Goal: Find specific page/section: Find specific page/section

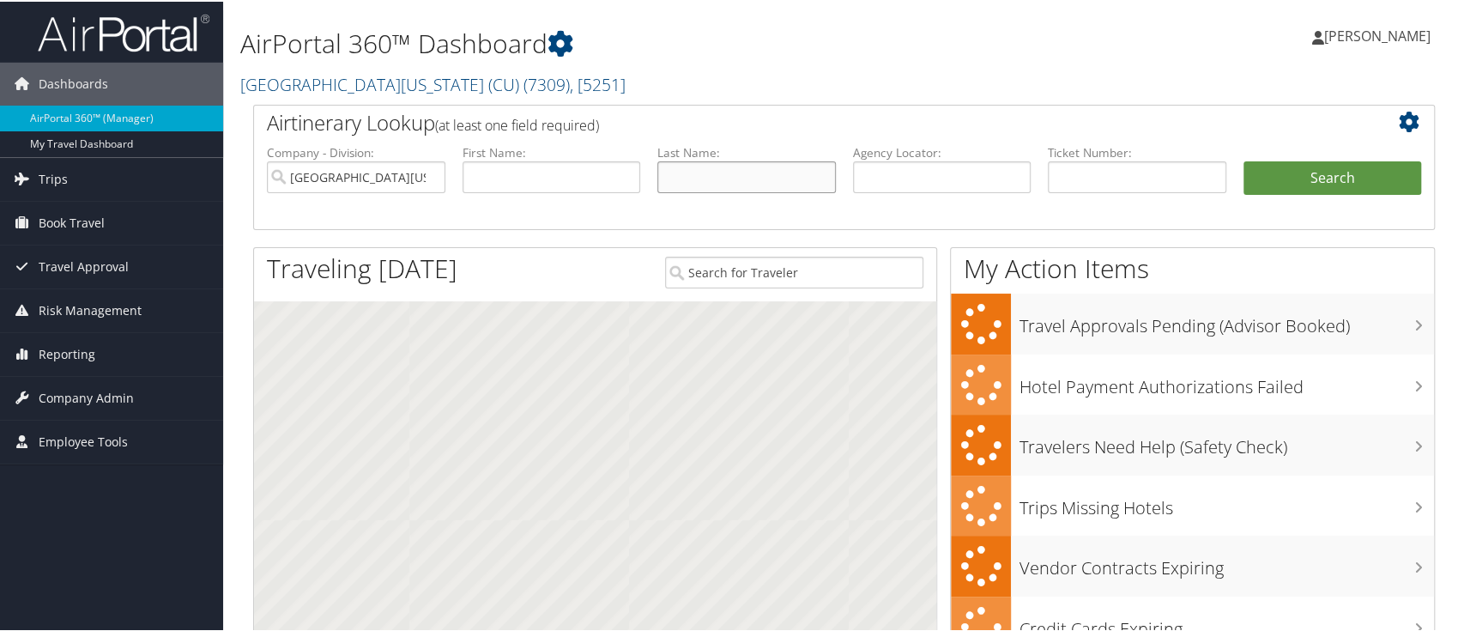
click at [704, 168] on input "text" at bounding box center [746, 176] width 179 height 32
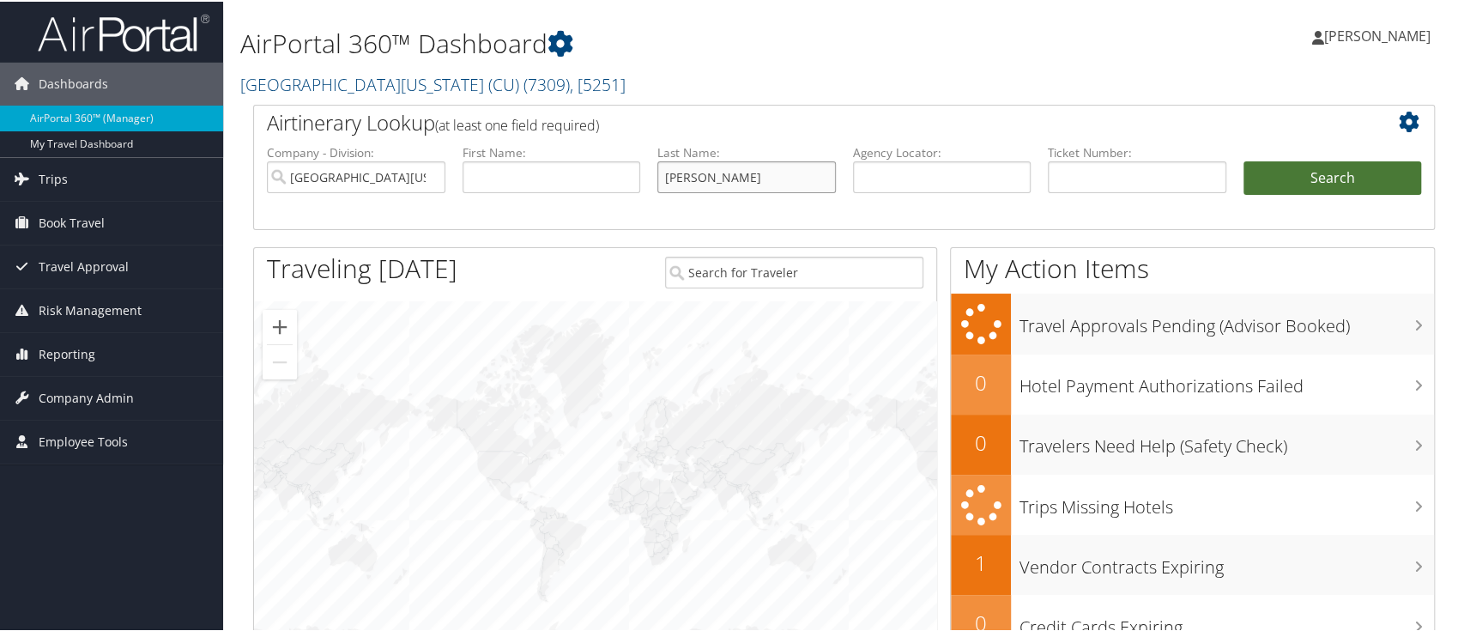
type input "bischak"
click at [1344, 167] on button "Search" at bounding box center [1332, 177] width 179 height 34
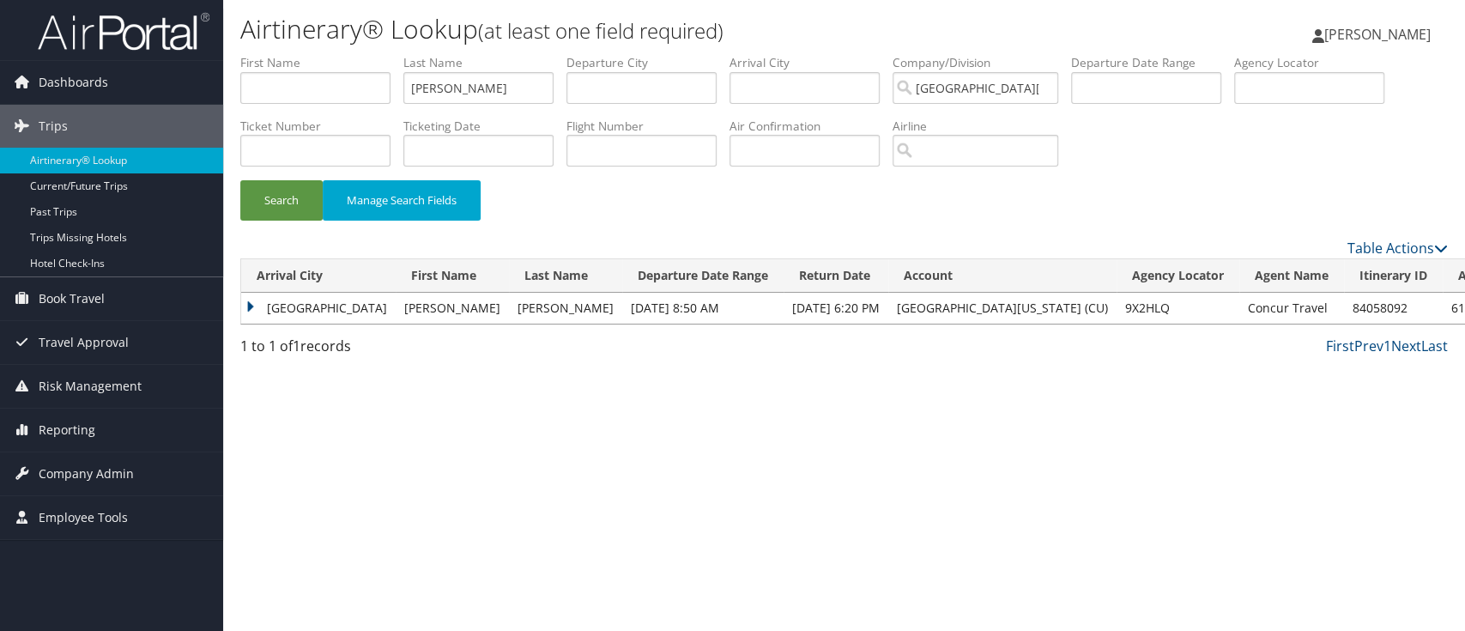
click at [257, 301] on td "Houston" at bounding box center [318, 308] width 154 height 31
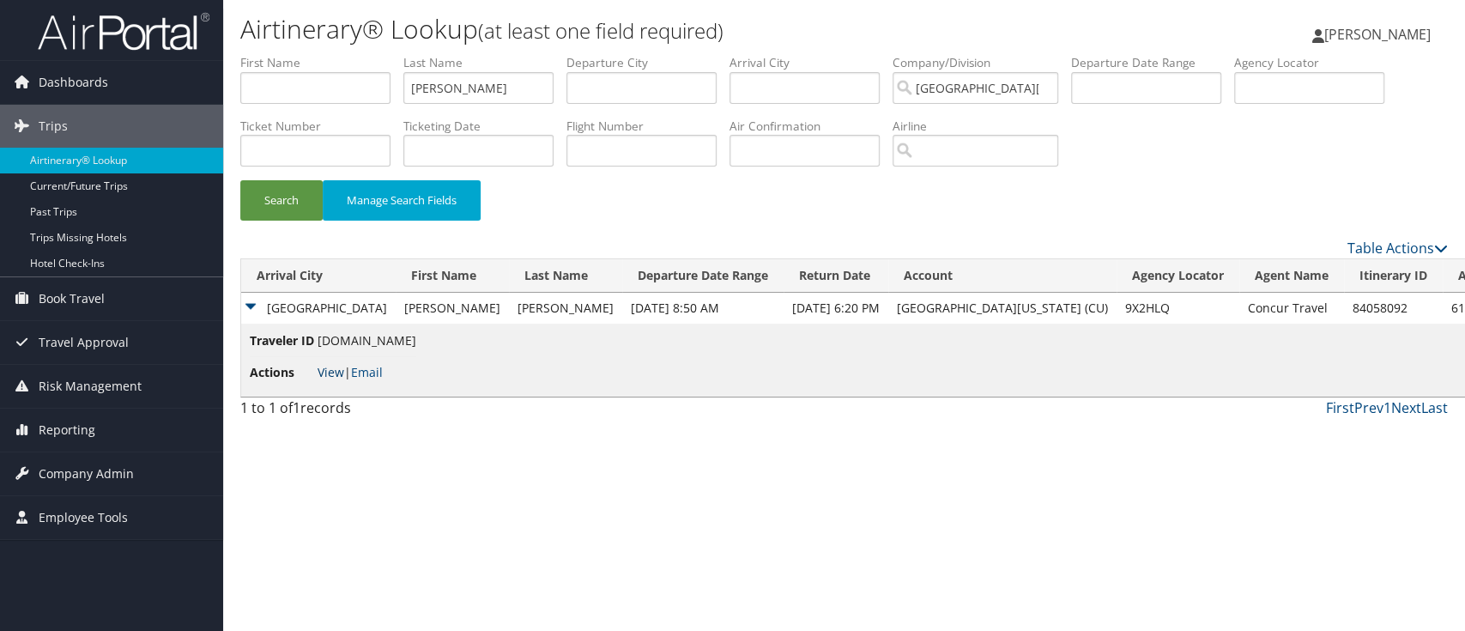
click at [325, 366] on link "View" at bounding box center [331, 372] width 27 height 16
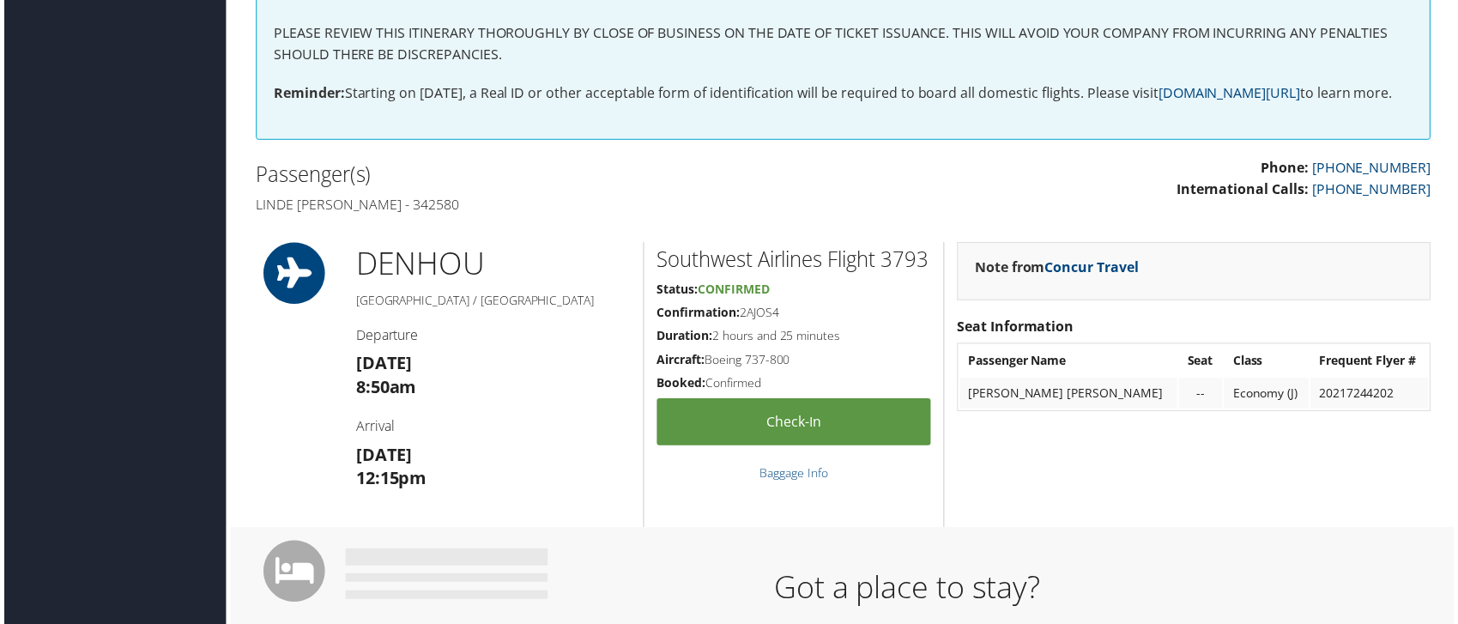
scroll to position [457, 0]
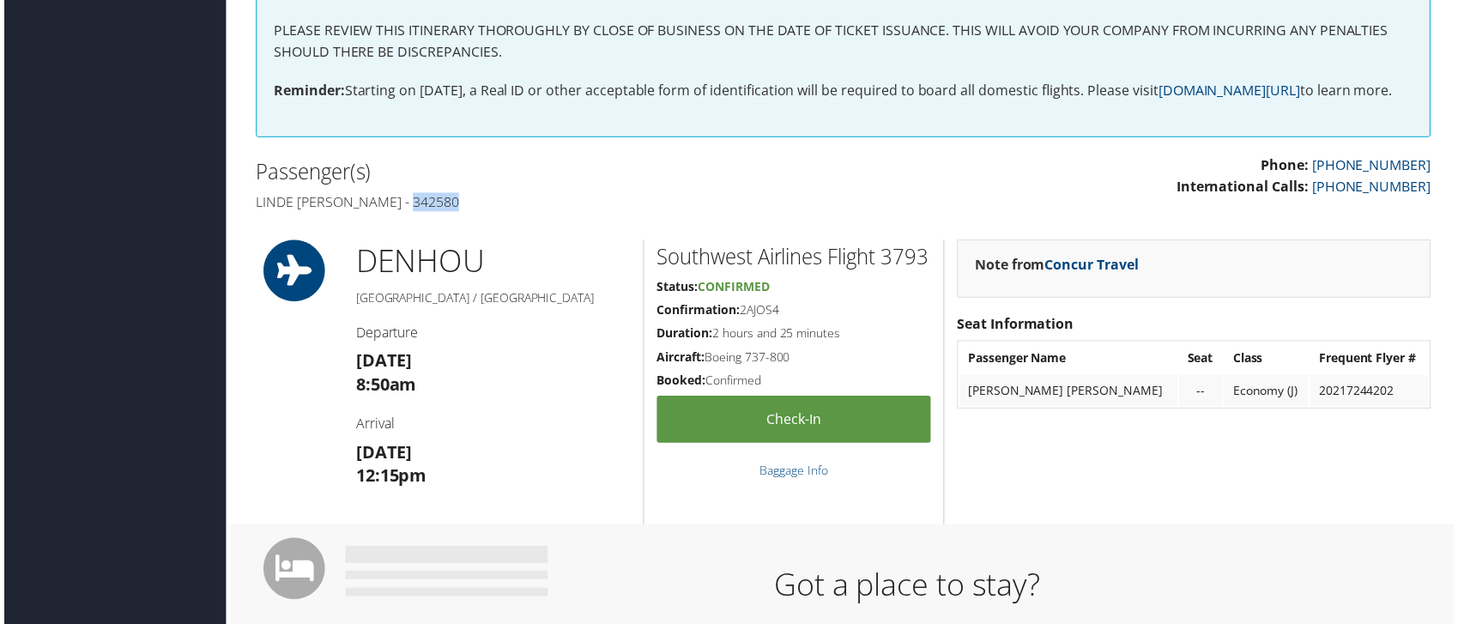
drag, startPoint x: 453, startPoint y: 221, endPoint x: 402, endPoint y: 230, distance: 52.2
click at [402, 213] on h4 "Linde marie Bischak - 342580" at bounding box center [542, 203] width 578 height 19
copy h4 "342580"
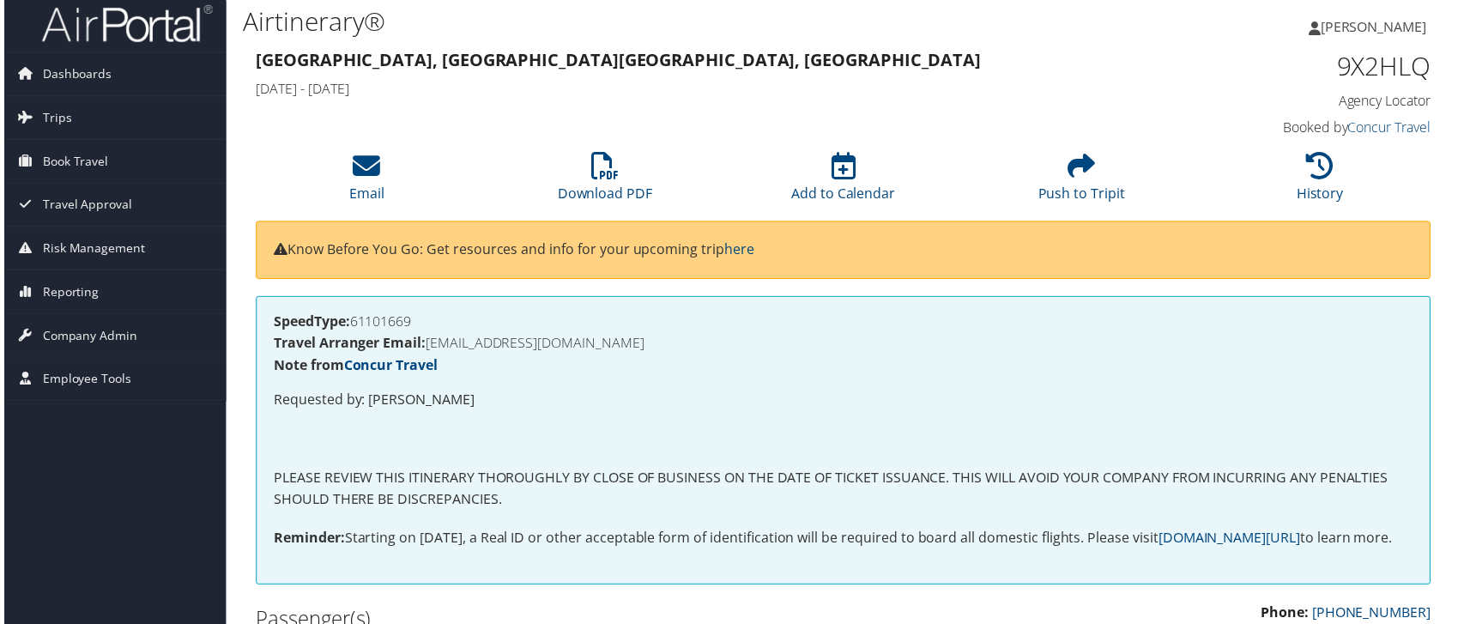
scroll to position [0, 0]
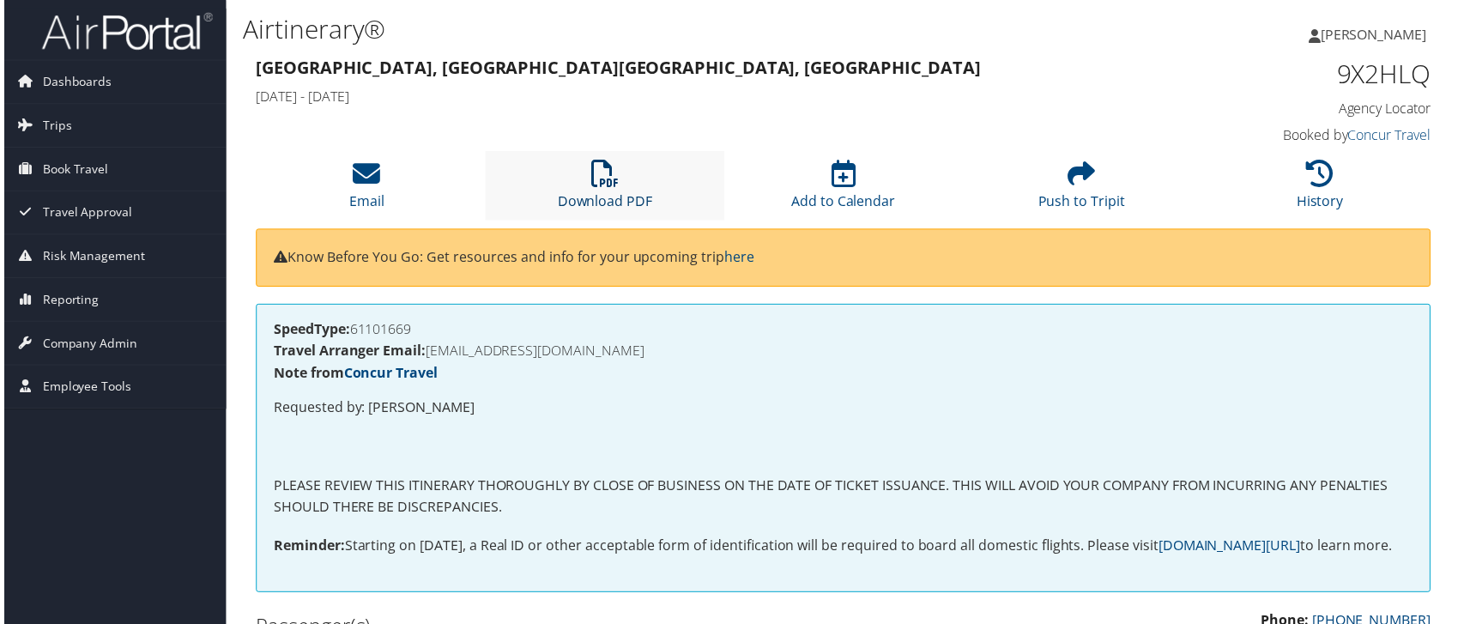
click at [604, 177] on icon at bounding box center [603, 173] width 27 height 27
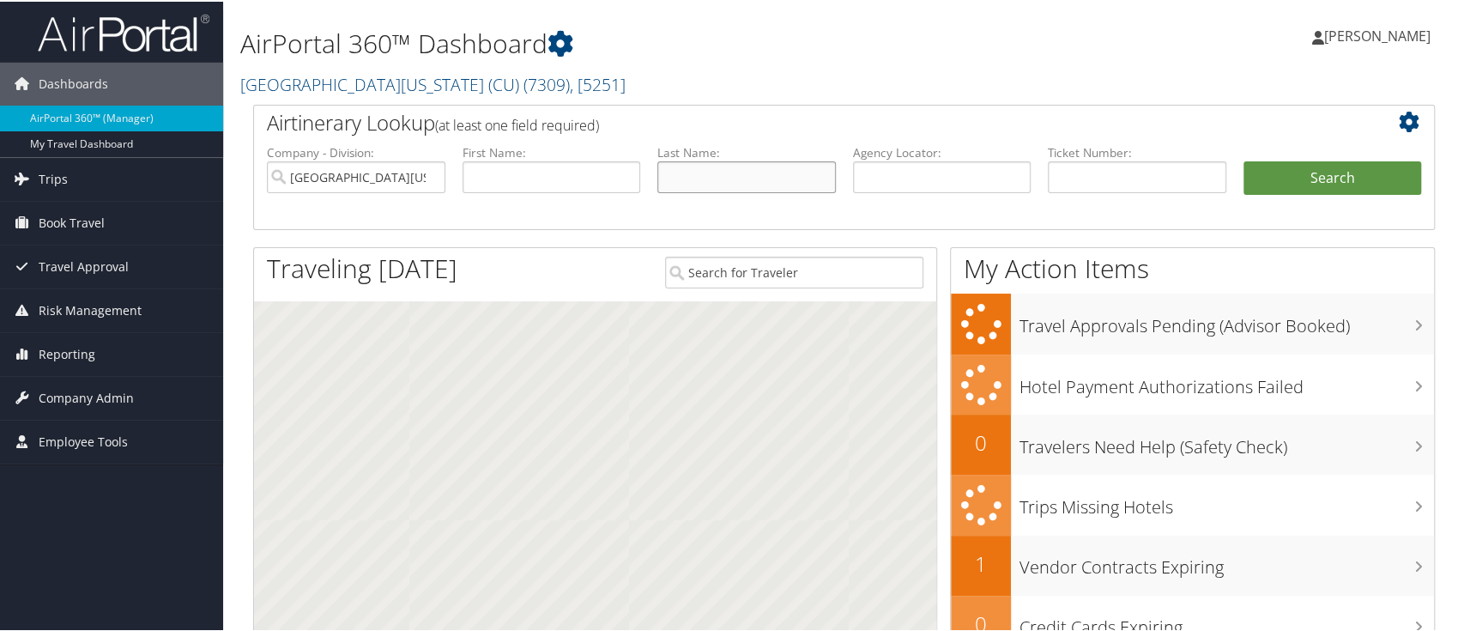
click at [703, 172] on input "text" at bounding box center [746, 176] width 179 height 32
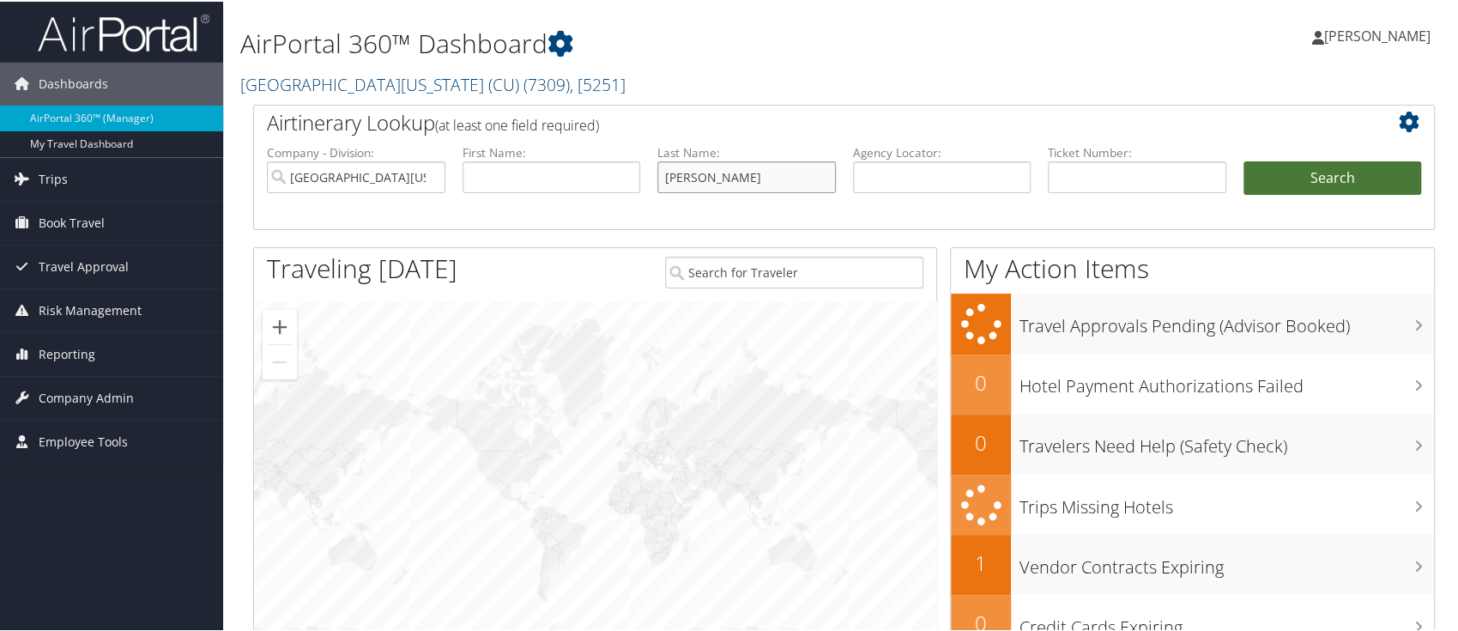
type input "ralph"
click at [1336, 177] on button "Search" at bounding box center [1332, 177] width 179 height 34
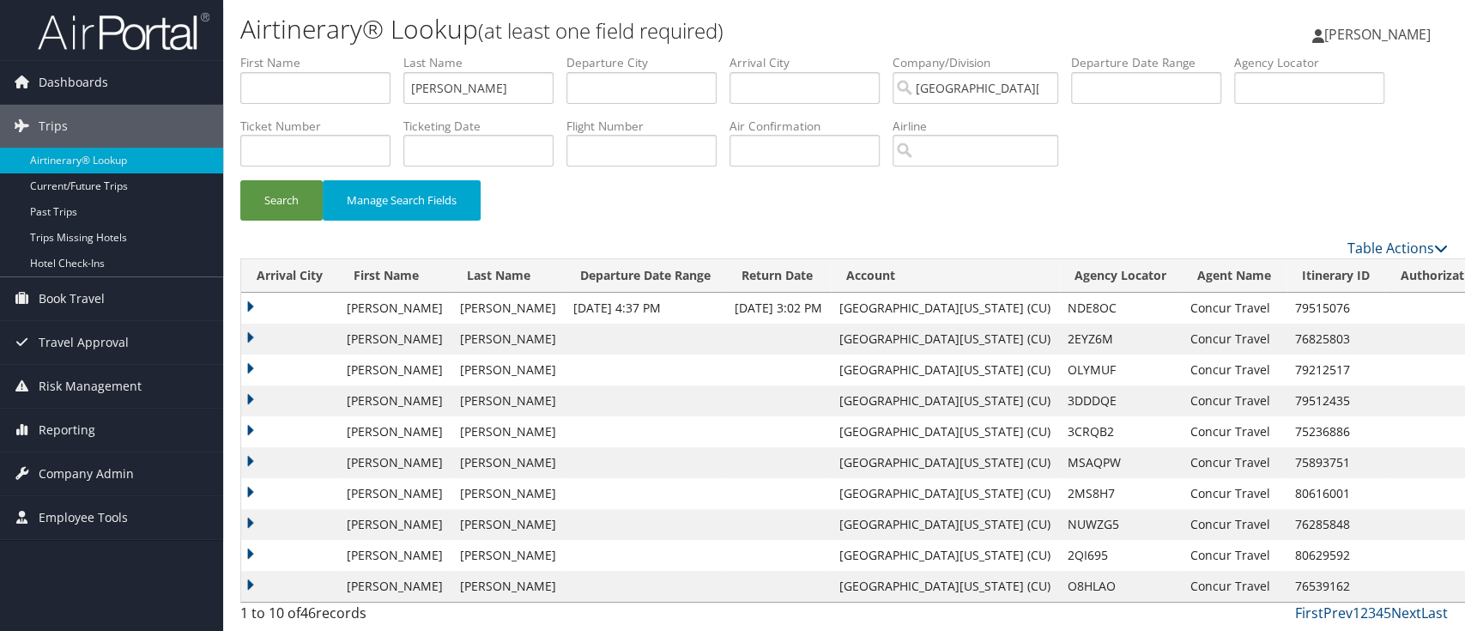
click at [242, 306] on td at bounding box center [289, 308] width 97 height 31
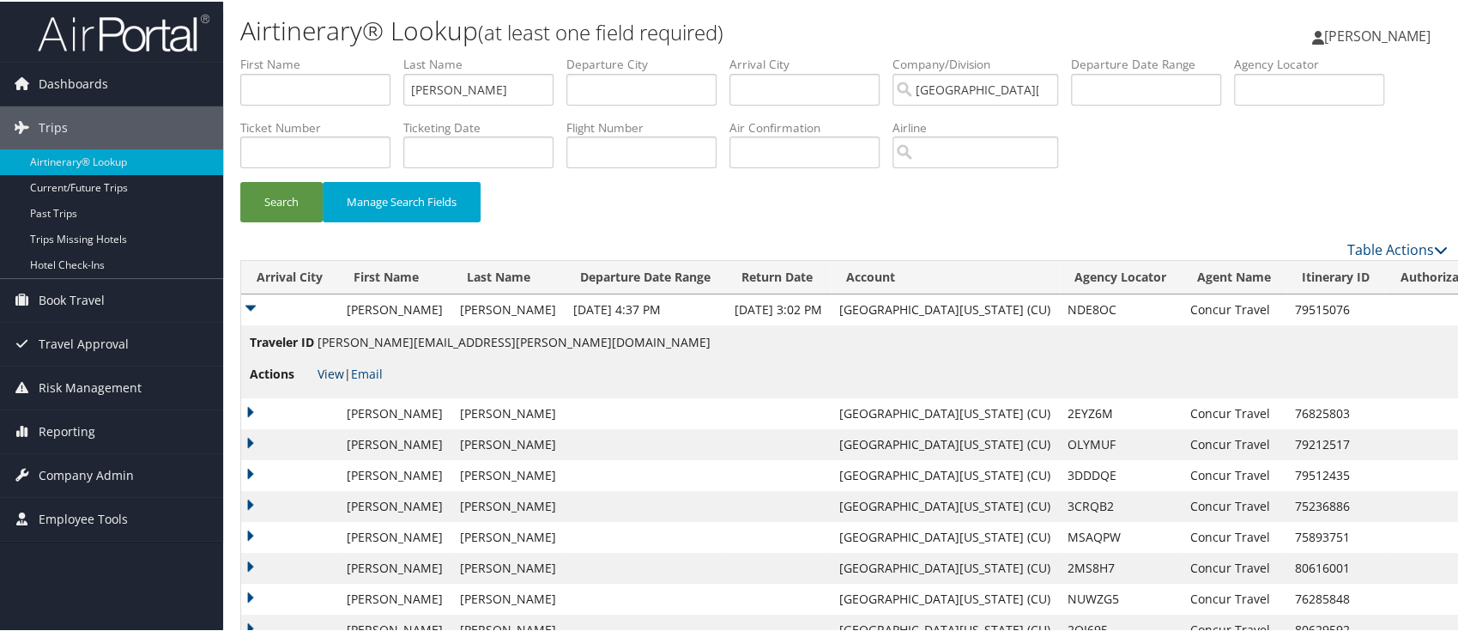
click at [334, 364] on link "View" at bounding box center [331, 372] width 27 height 16
drag, startPoint x: 402, startPoint y: 93, endPoint x: 317, endPoint y: 94, distance: 85.0
click at [317, 54] on ul "First Name Last Name ralph Departure City Arrival City Company/Division Univers…" at bounding box center [843, 54] width 1207 height 0
paste input "POSPISIL"
type input "POSPISIL"
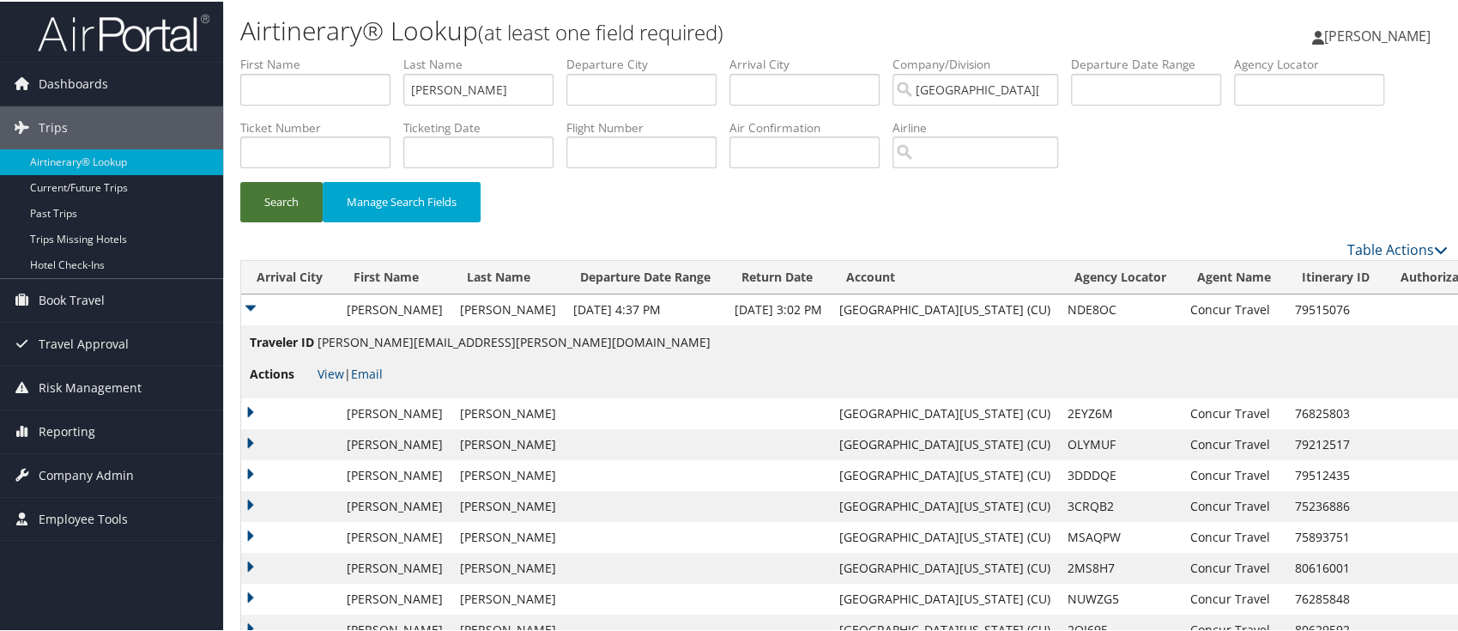
click at [276, 195] on button "Search" at bounding box center [281, 200] width 82 height 40
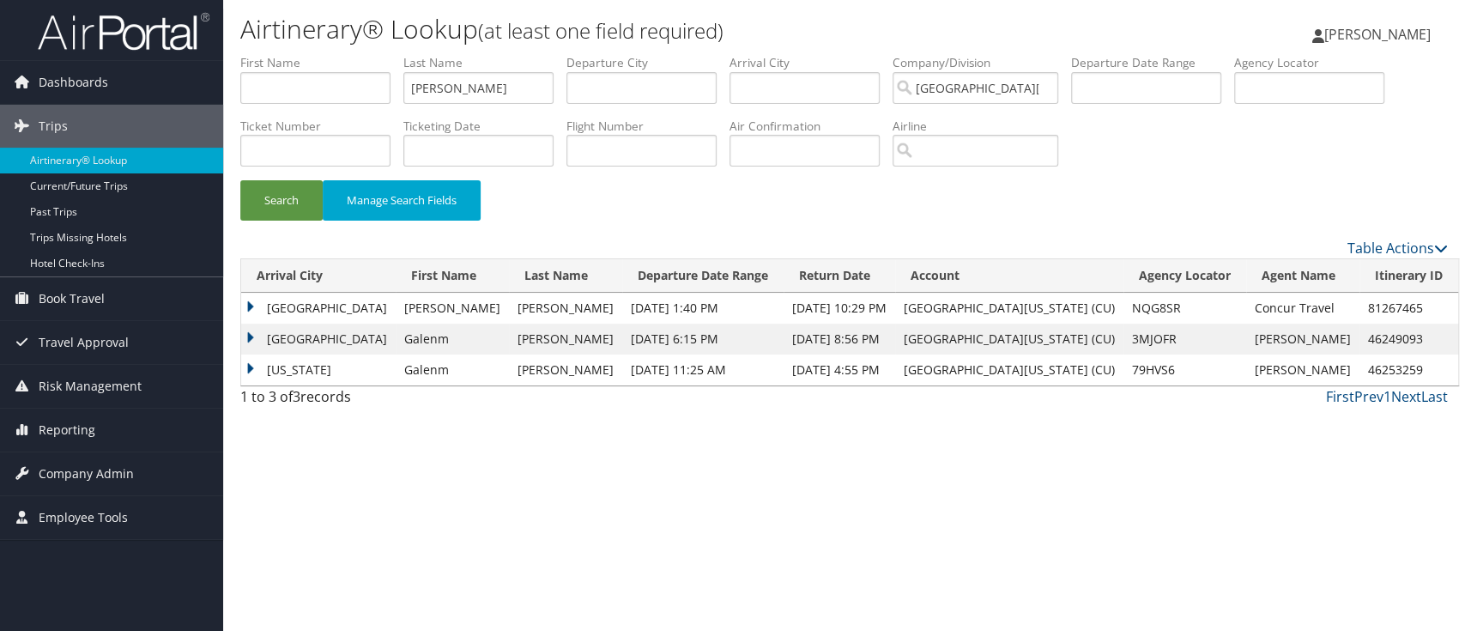
click at [247, 304] on td "Newark" at bounding box center [318, 308] width 154 height 31
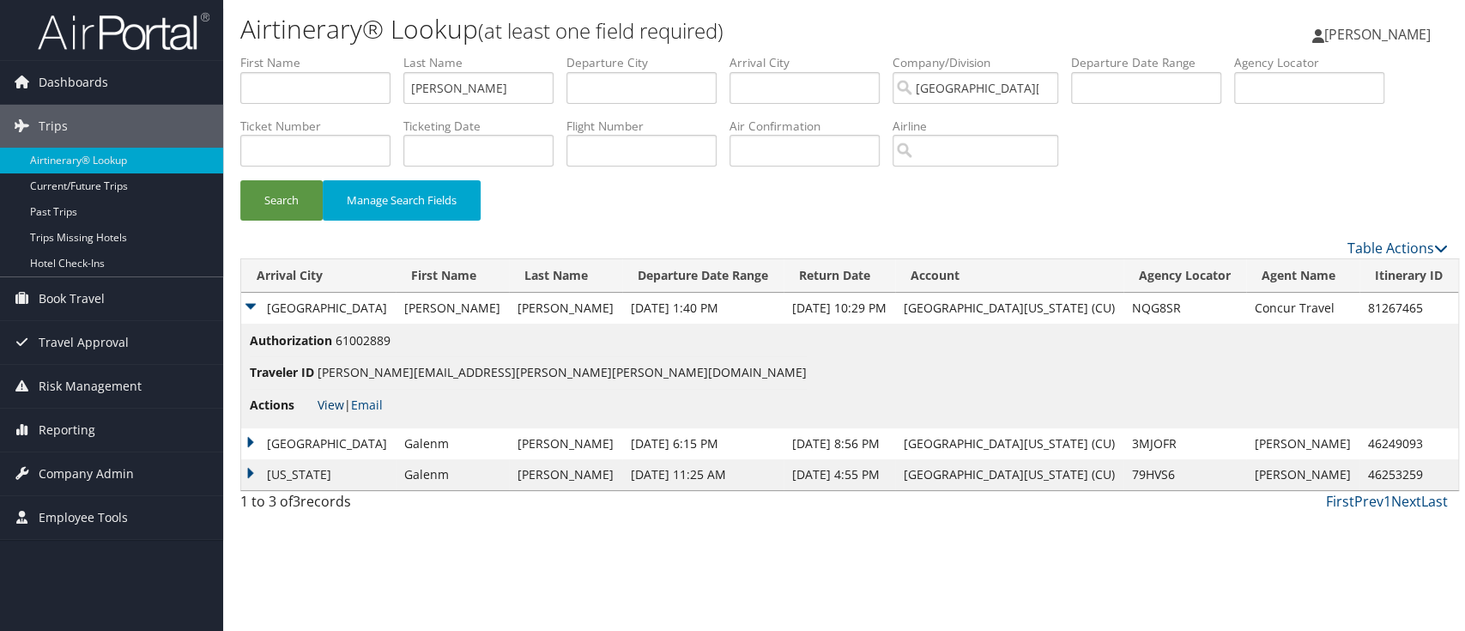
click at [326, 405] on link "View" at bounding box center [331, 404] width 27 height 16
drag, startPoint x: 448, startPoint y: 84, endPoint x: 376, endPoint y: 74, distance: 72.8
click at [376, 54] on ul "First Name Last Name POSPISIL Departure City Arrival City Company/Division Univ…" at bounding box center [843, 54] width 1207 height 0
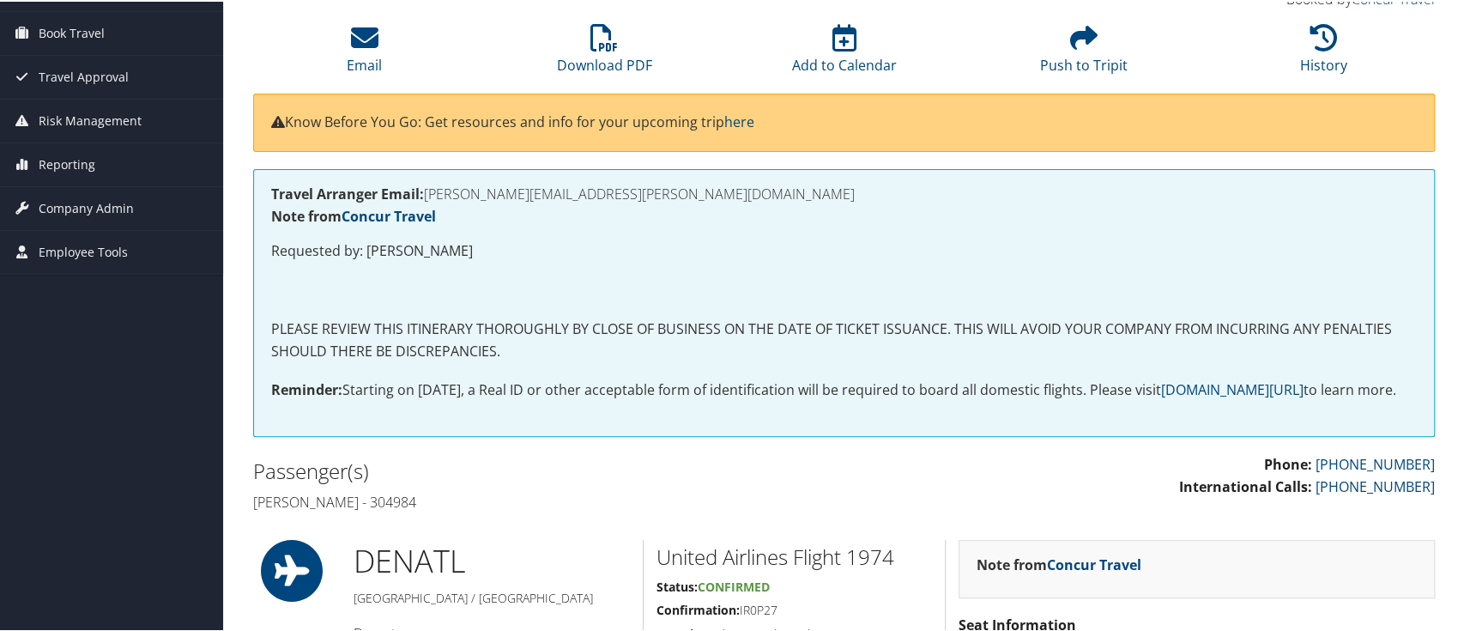
scroll to position [114, 0]
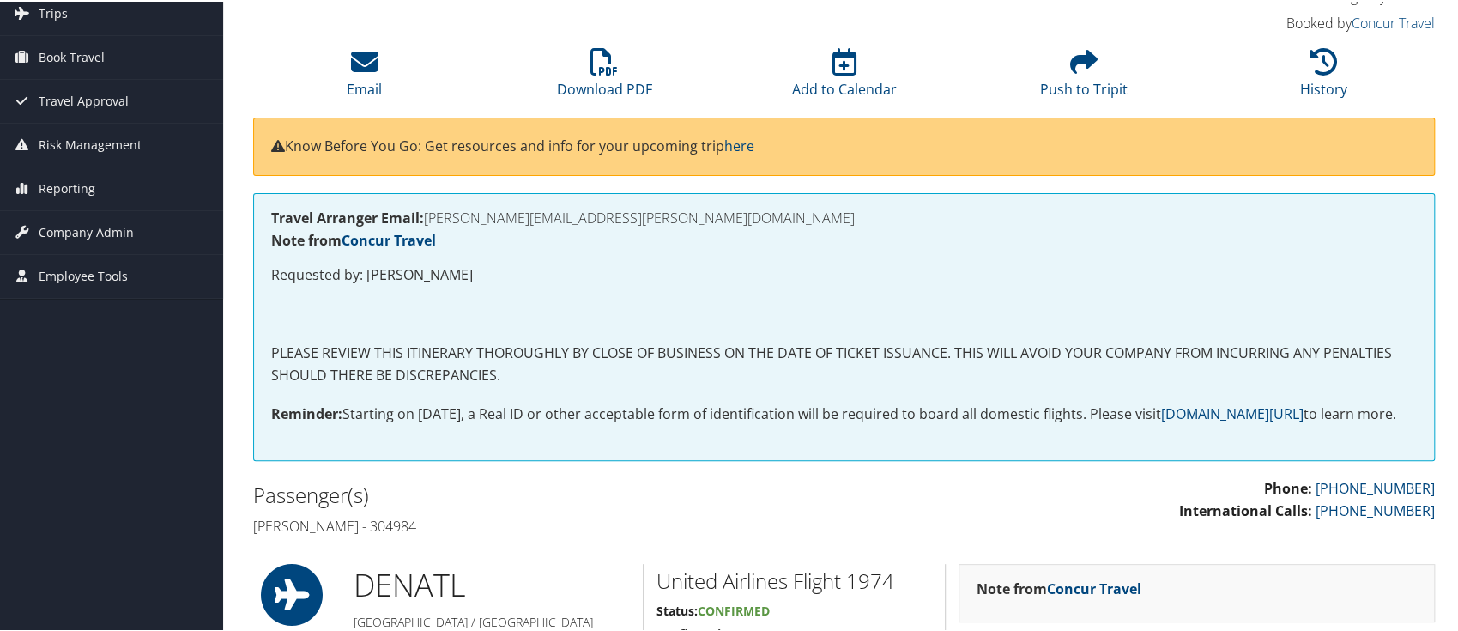
drag, startPoint x: 476, startPoint y: 545, endPoint x: 425, endPoint y: 551, distance: 51.8
click at [425, 534] on h4 "[PERSON_NAME] - 304984" at bounding box center [542, 524] width 578 height 19
copy h4 "304984"
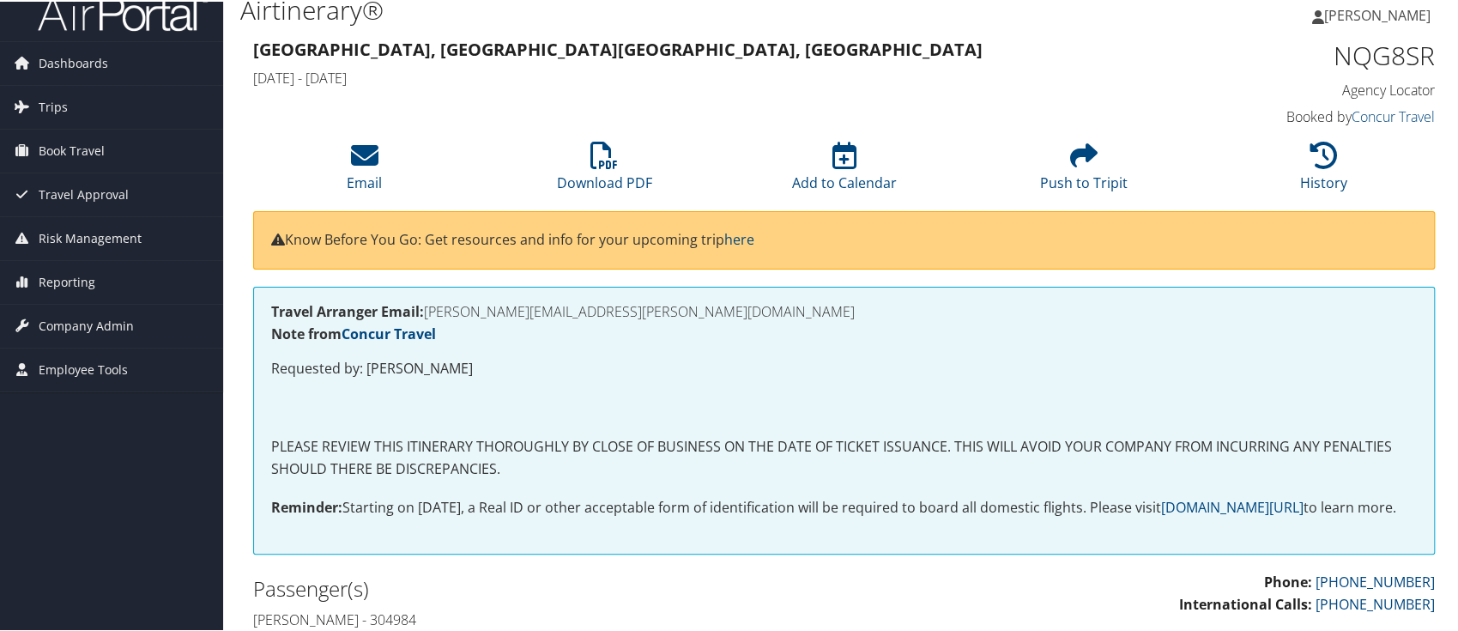
scroll to position [0, 0]
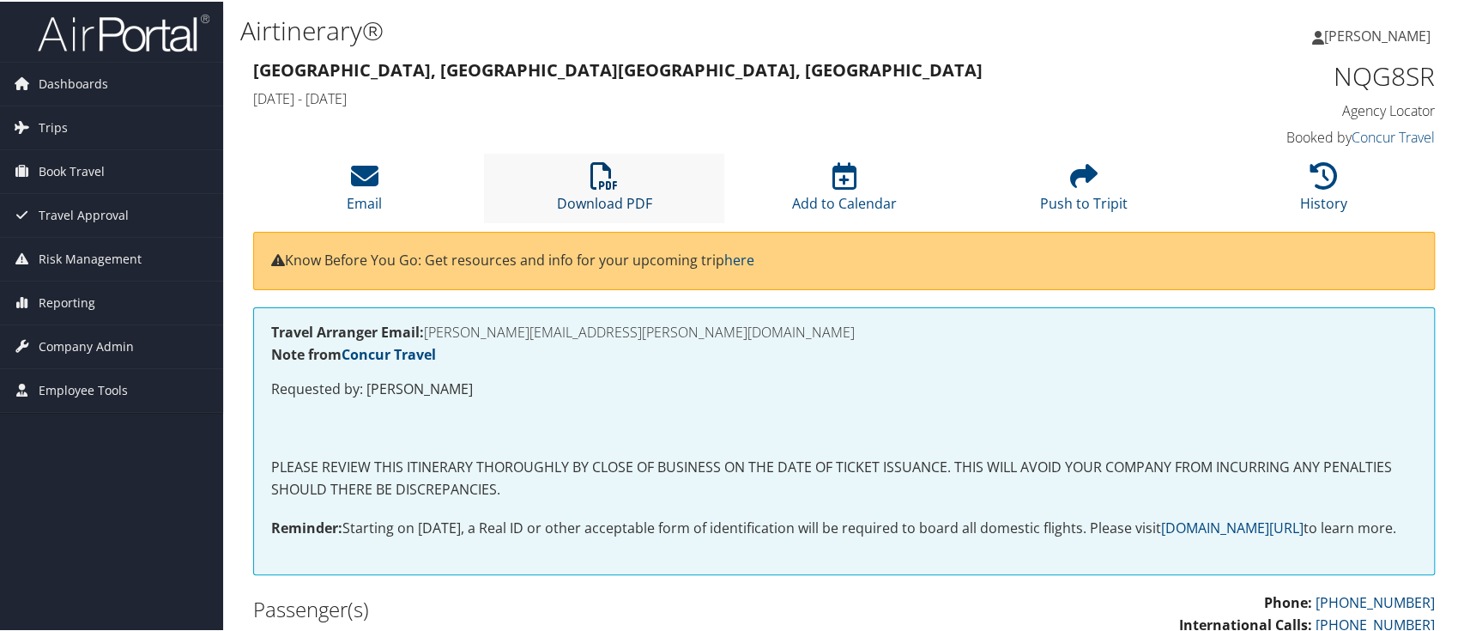
click at [605, 186] on icon at bounding box center [603, 173] width 27 height 27
